Goal: Task Accomplishment & Management: Complete application form

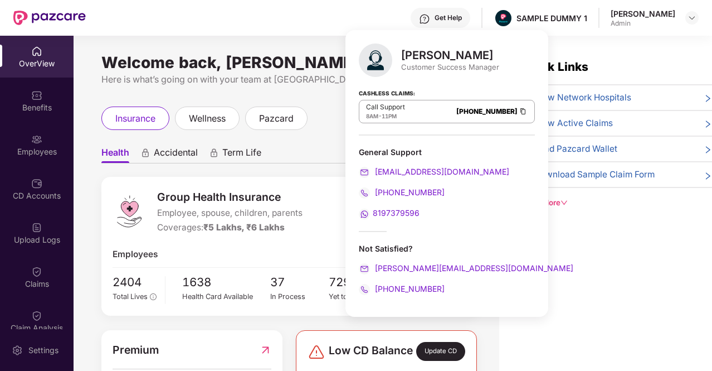
click at [315, 14] on div "Get Help SAMPLE DUMMY 1 [PERSON_NAME] Bharam Admin" at bounding box center [392, 18] width 613 height 36
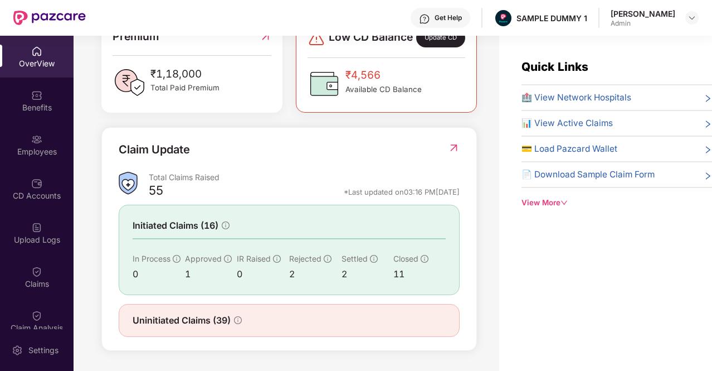
scroll to position [321, 0]
click at [23, 94] on div "Benefits" at bounding box center [37, 101] width 74 height 42
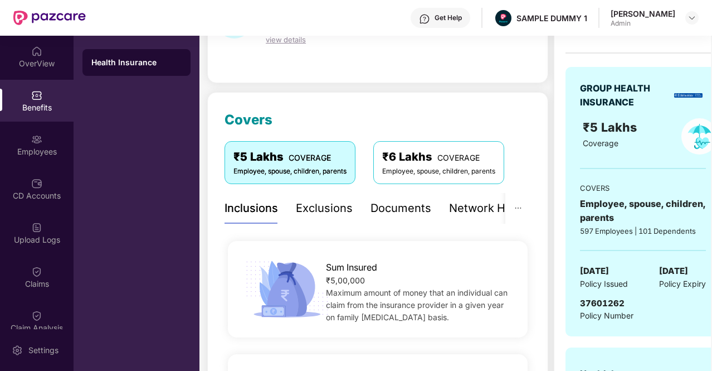
scroll to position [111, 0]
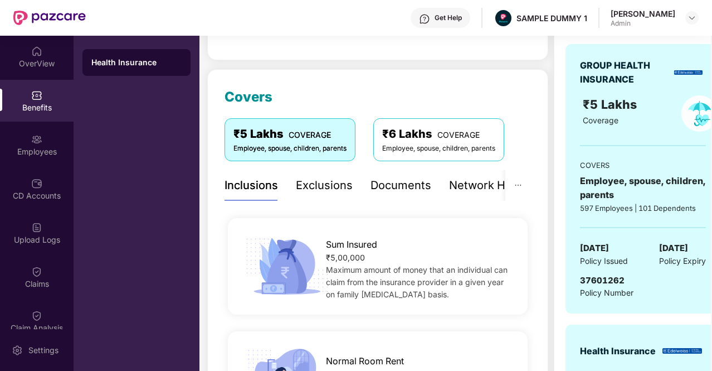
click at [344, 185] on div "Exclusions" at bounding box center [324, 185] width 57 height 17
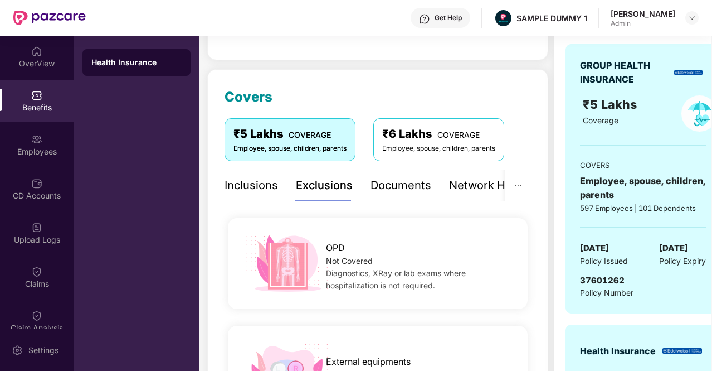
click at [377, 186] on div "Documents" at bounding box center [401, 185] width 61 height 17
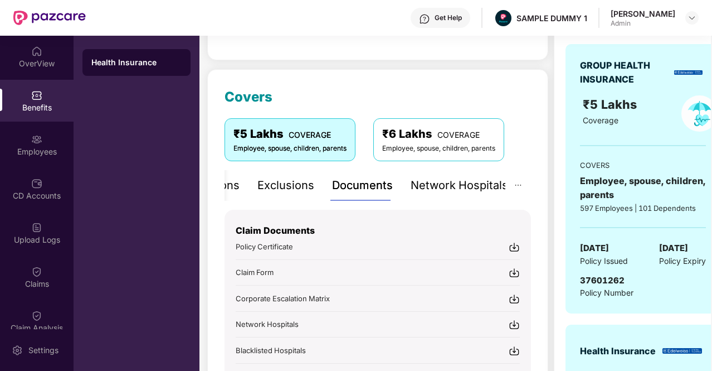
click at [478, 186] on div "Network Hospitals" at bounding box center [460, 185] width 98 height 17
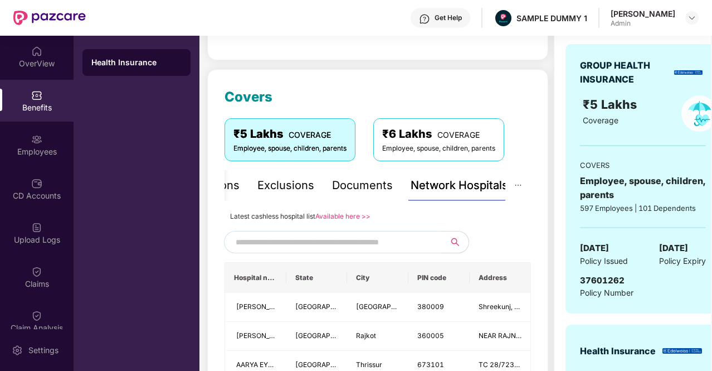
click at [252, 242] on input "text" at bounding box center [331, 242] width 191 height 17
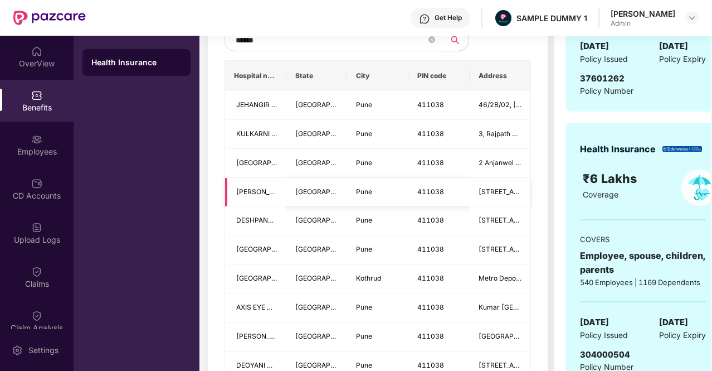
scroll to position [261, 0]
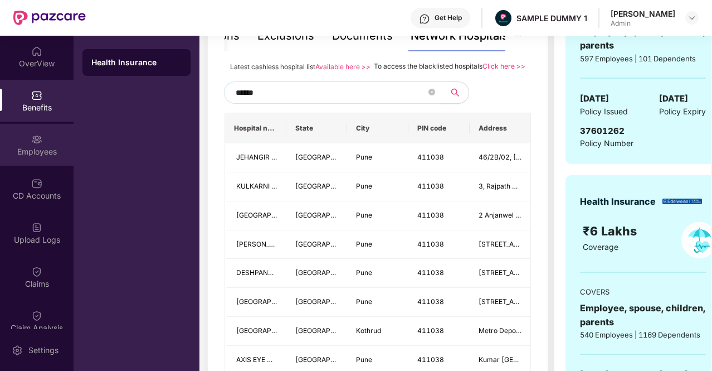
type input "******"
click at [53, 143] on div "Employees" at bounding box center [37, 145] width 74 height 42
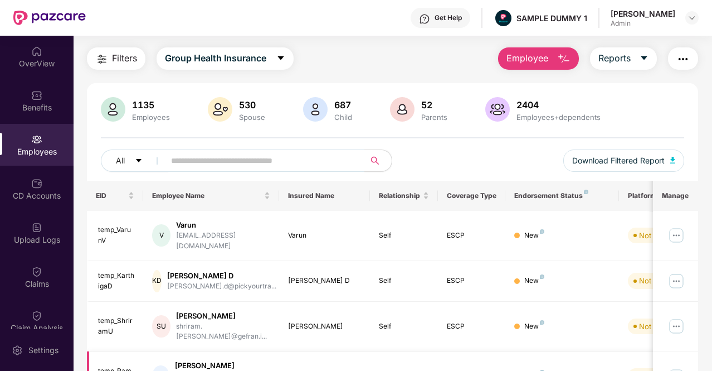
scroll to position [0, 0]
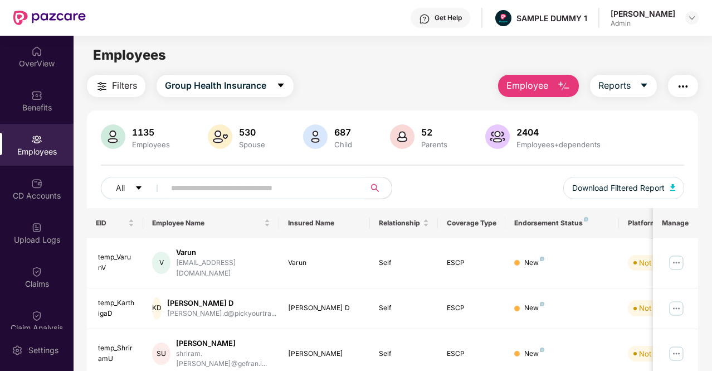
drag, startPoint x: 520, startPoint y: 84, endPoint x: 528, endPoint y: 85, distance: 7.9
click at [520, 84] on span "Employee" at bounding box center [528, 86] width 42 height 14
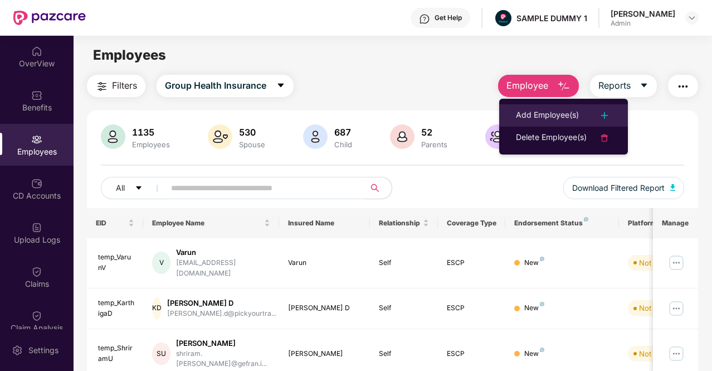
click at [546, 113] on div "Add Employee(s)" at bounding box center [547, 115] width 63 height 13
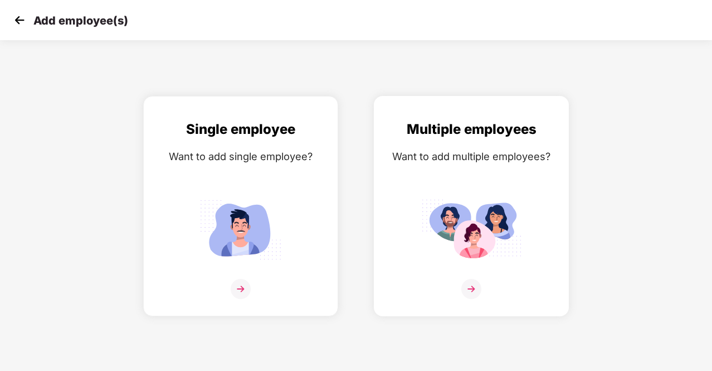
click at [473, 282] on img at bounding box center [472, 289] width 20 height 20
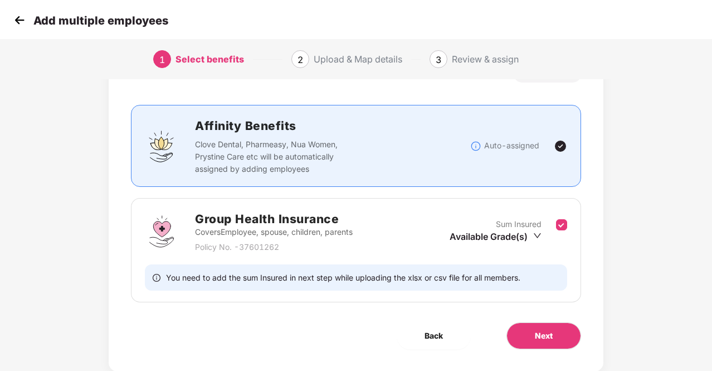
scroll to position [78, 0]
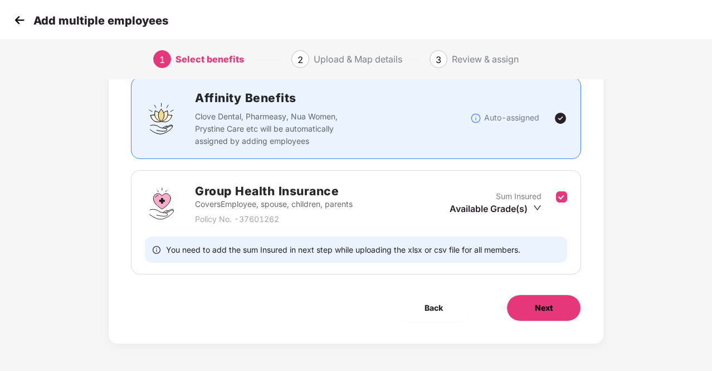
click at [550, 306] on span "Next" at bounding box center [544, 308] width 18 height 12
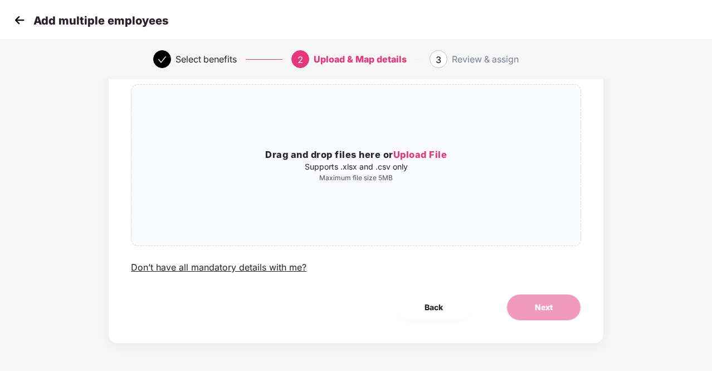
scroll to position [0, 0]
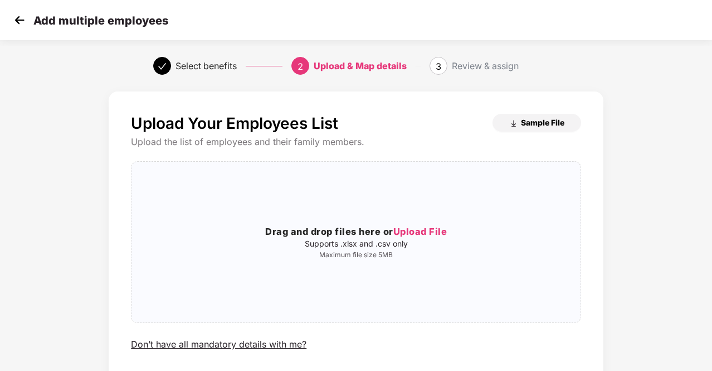
click at [521, 123] on span "Sample File" at bounding box center [542, 122] width 43 height 11
click at [21, 20] on img at bounding box center [19, 20] width 17 height 17
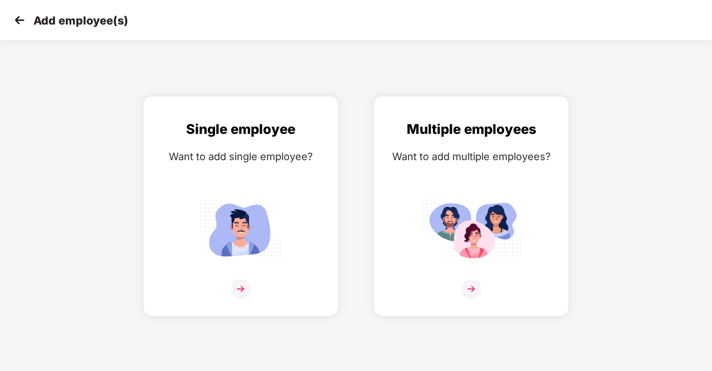
click at [21, 20] on img at bounding box center [19, 20] width 17 height 17
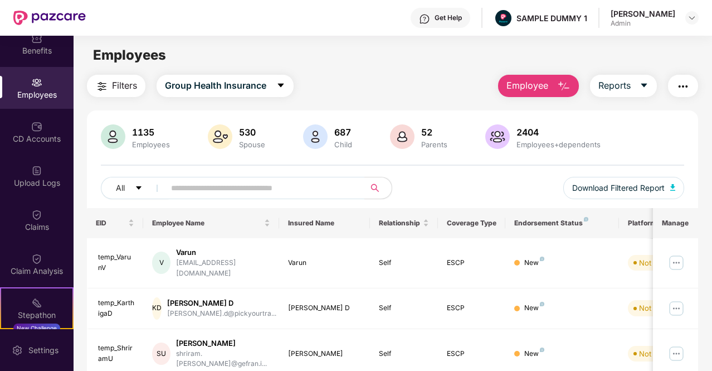
scroll to position [111, 0]
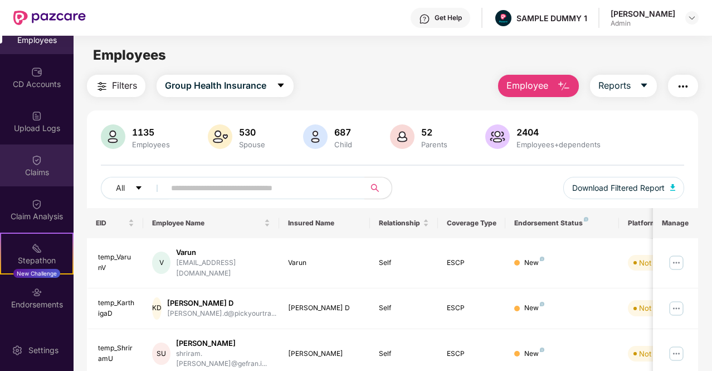
click at [52, 145] on div "Claims" at bounding box center [37, 165] width 74 height 42
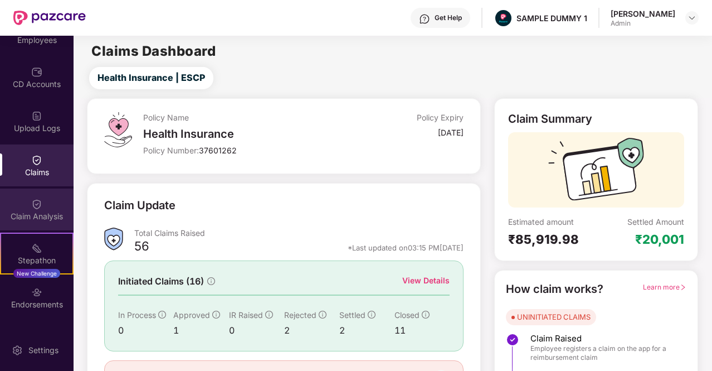
click at [47, 201] on div "Claim Analysis" at bounding box center [37, 209] width 74 height 42
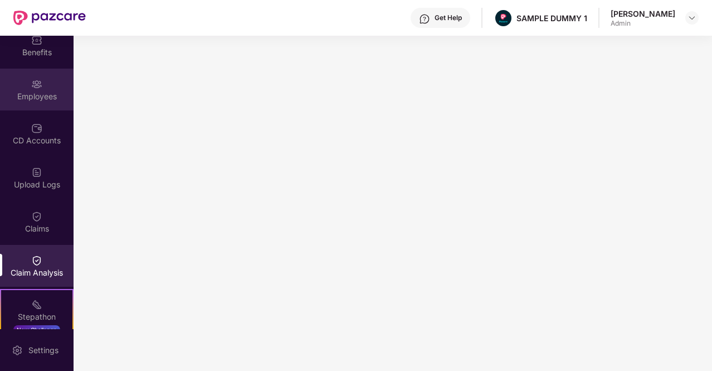
scroll to position [0, 0]
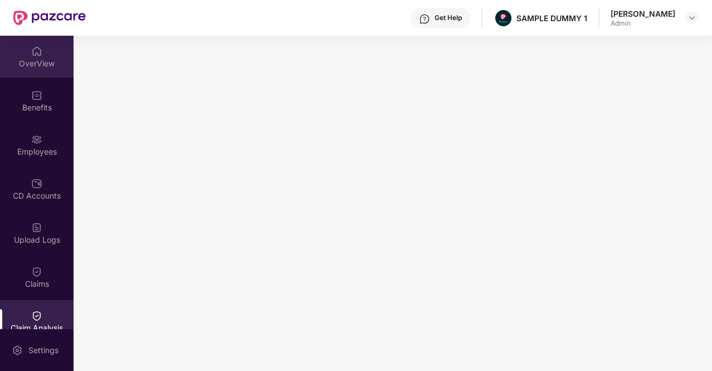
click at [55, 50] on div "OverView" at bounding box center [37, 57] width 74 height 42
